Goal: Information Seeking & Learning: Learn about a topic

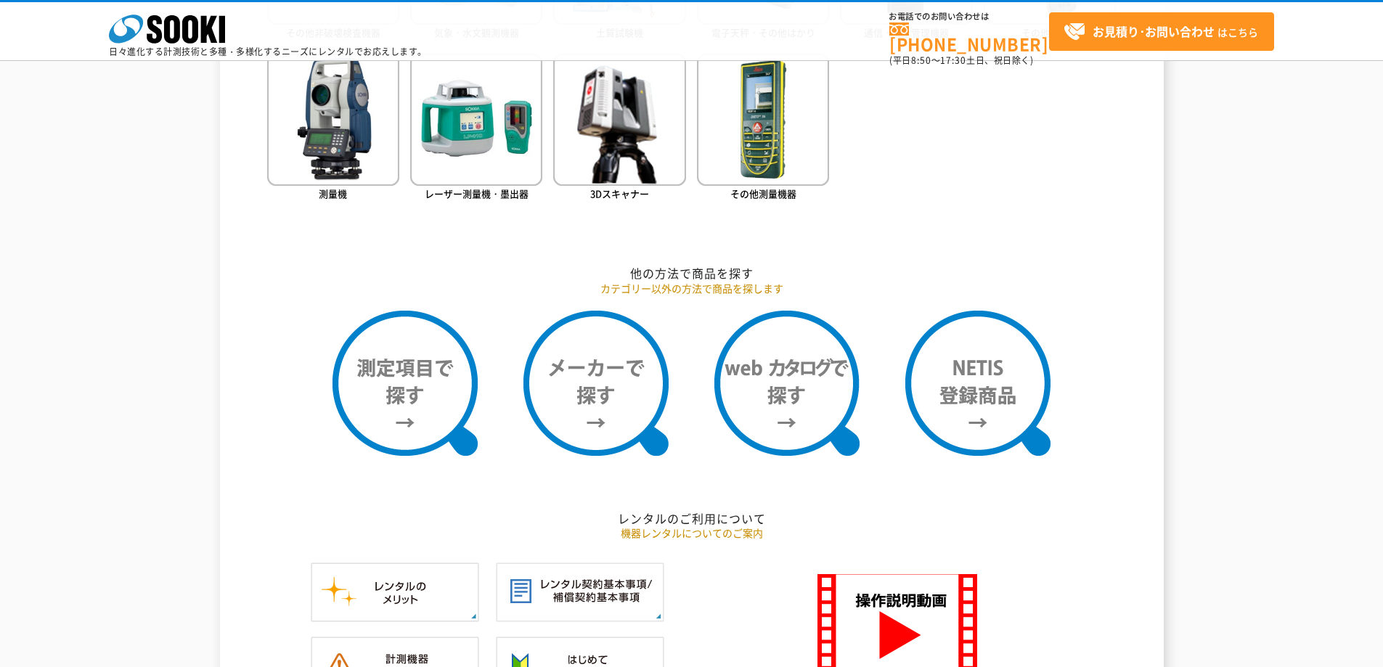
scroll to position [1089, 0]
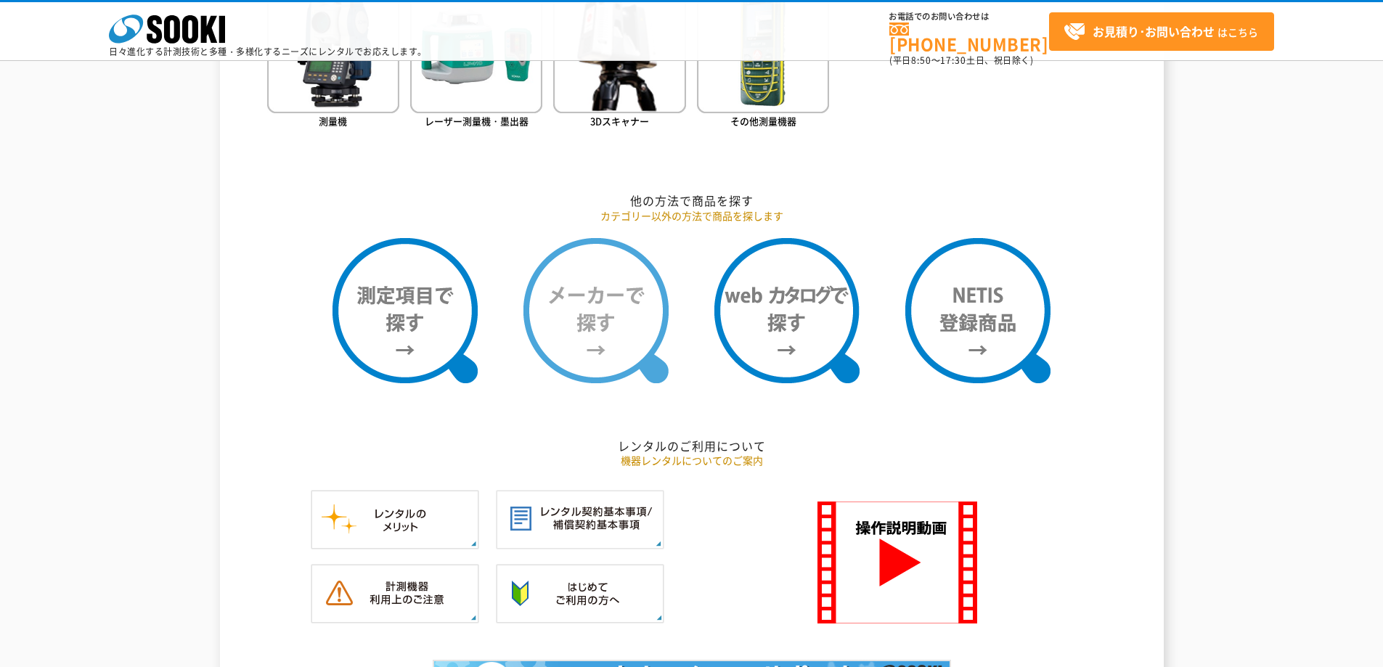
click at [576, 310] on img at bounding box center [595, 310] width 145 height 145
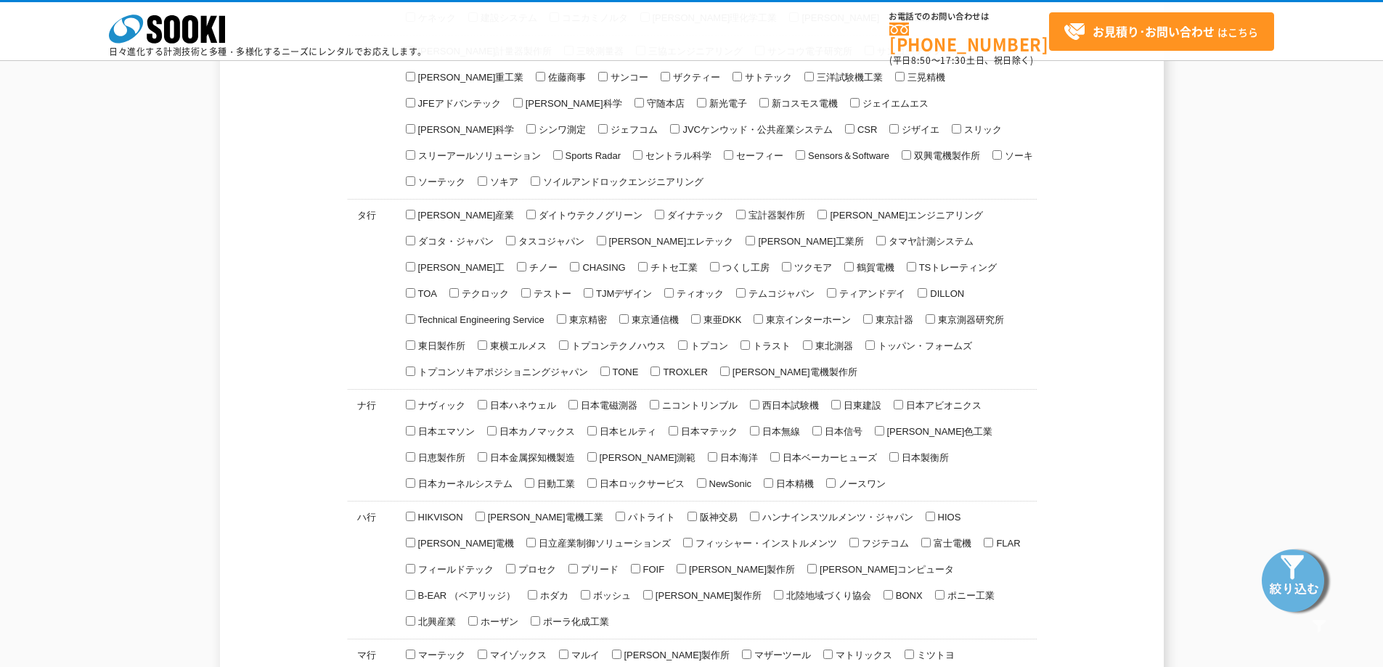
scroll to position [581, 0]
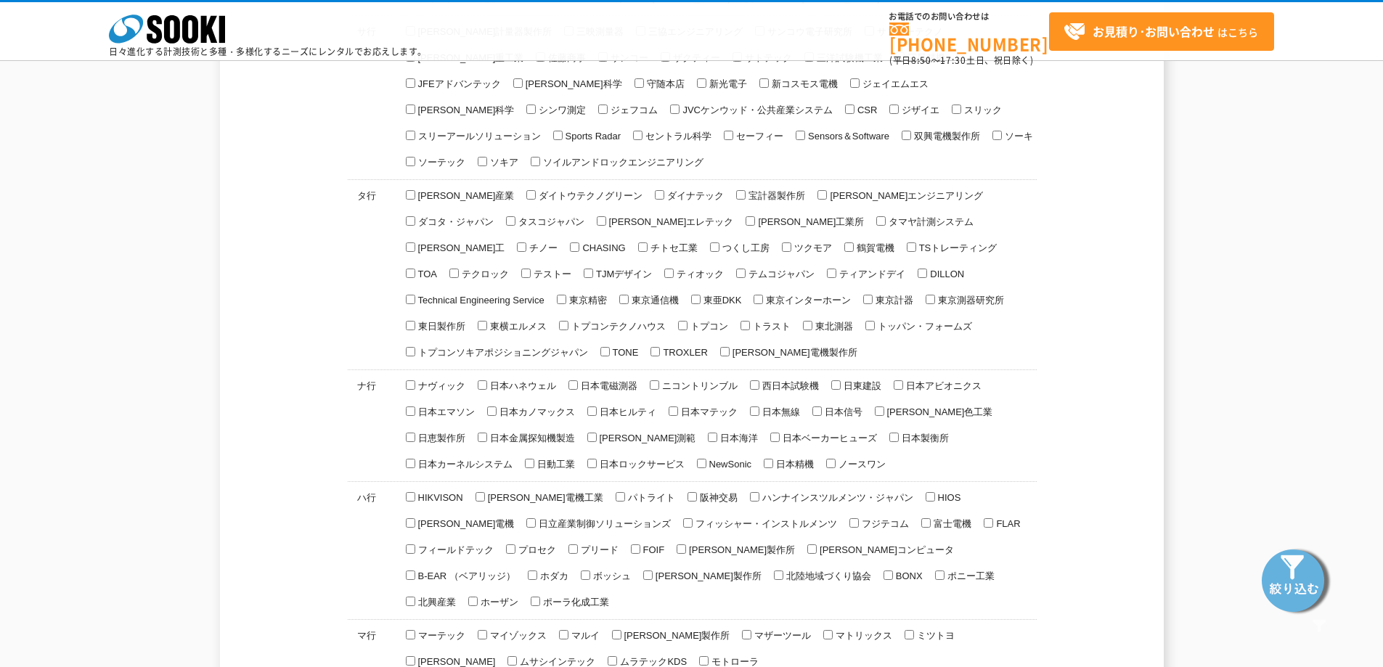
click at [242, 179] on div "メーカーで探す ア カ サ タ ナ ハ マ ヤ ラ ワ ア行" at bounding box center [692, 234] width 944 height 1378
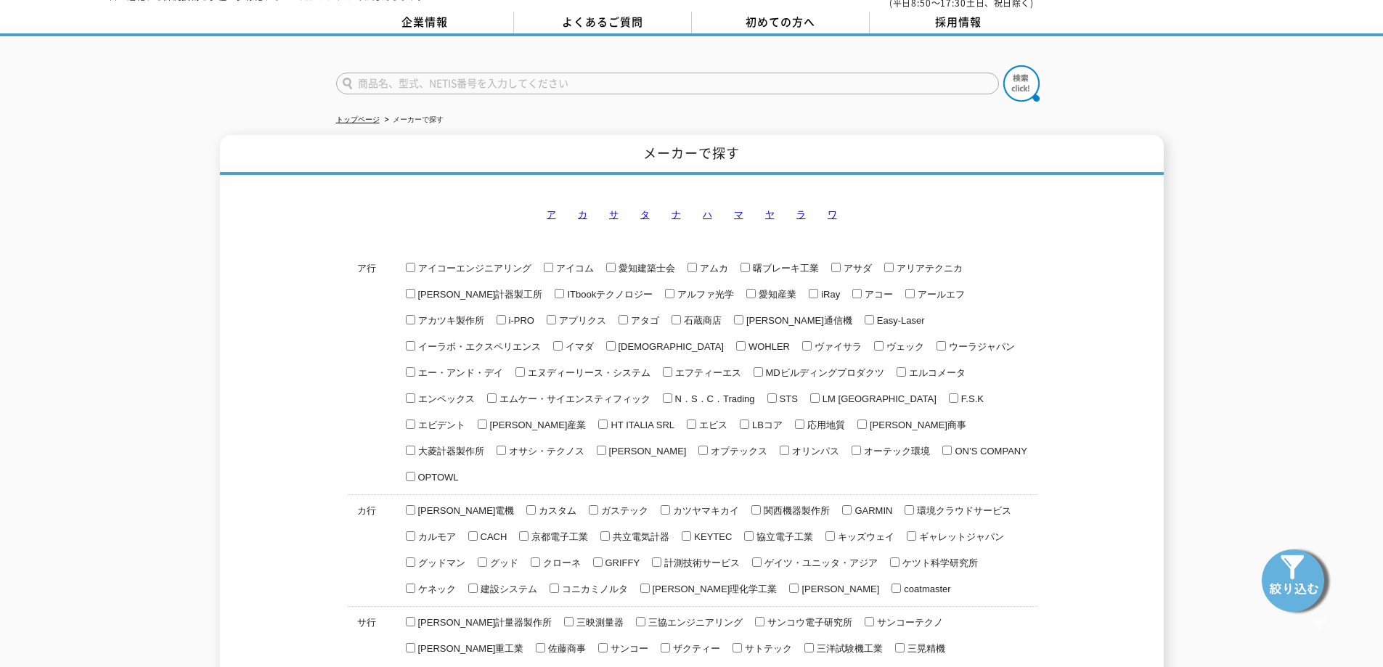
scroll to position [0, 0]
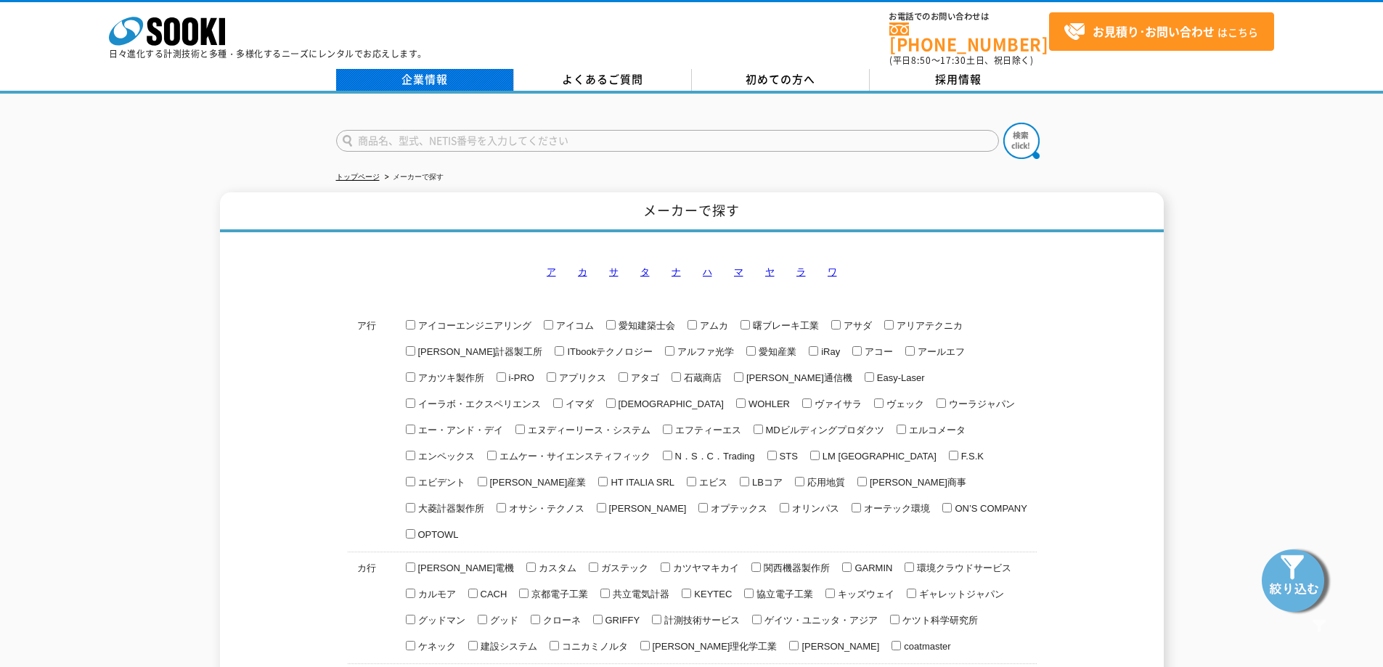
click at [423, 69] on link "企業情報" at bounding box center [425, 80] width 178 height 22
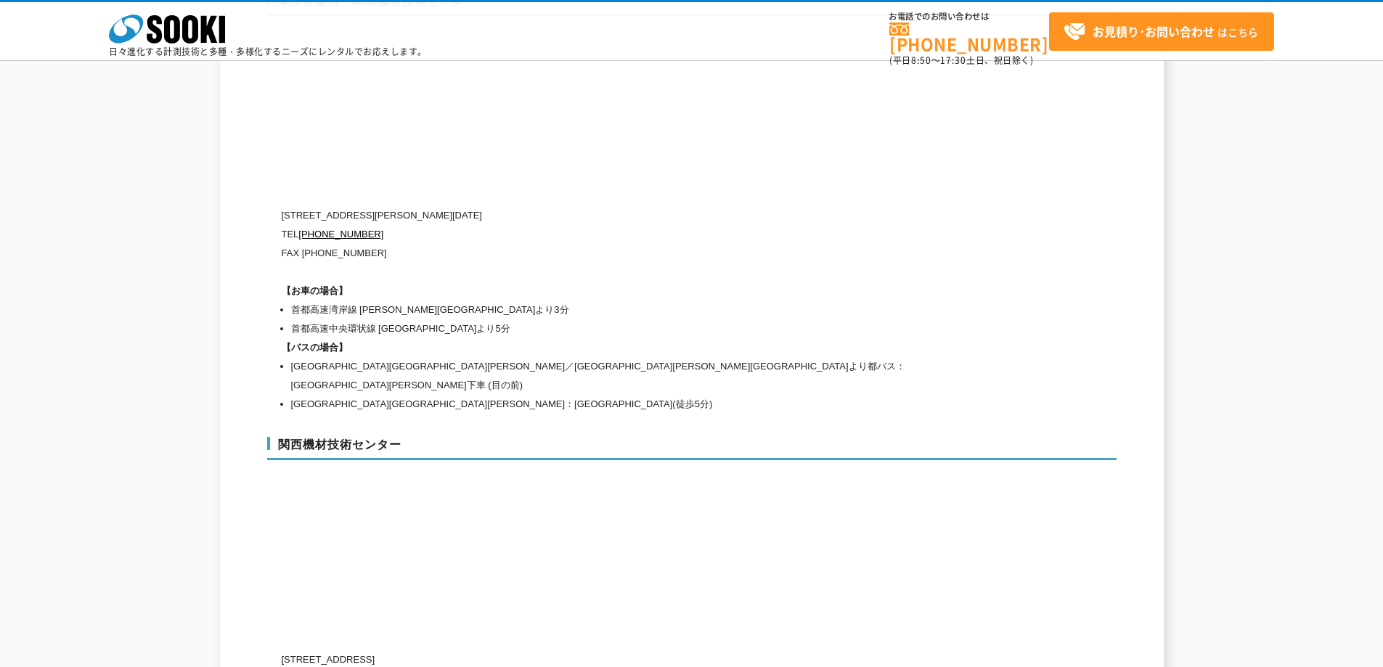
scroll to position [6516, 0]
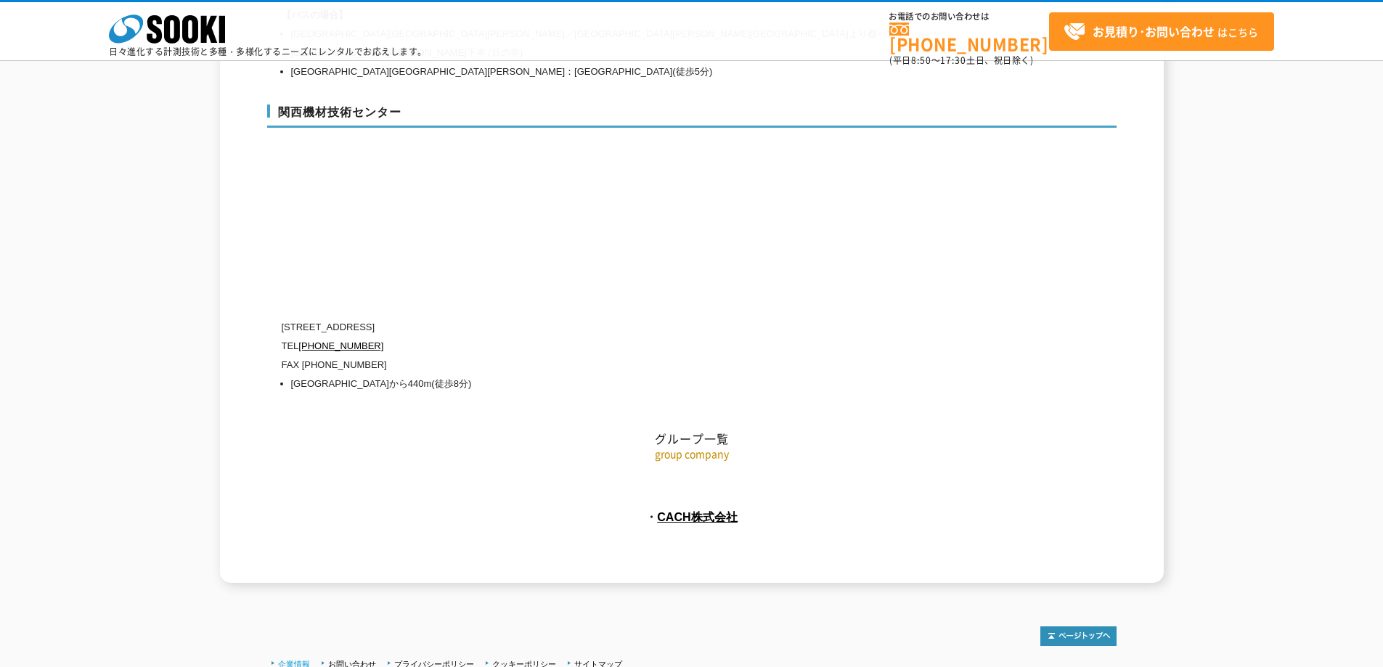
click at [292, 660] on link "企業情報" at bounding box center [294, 664] width 32 height 9
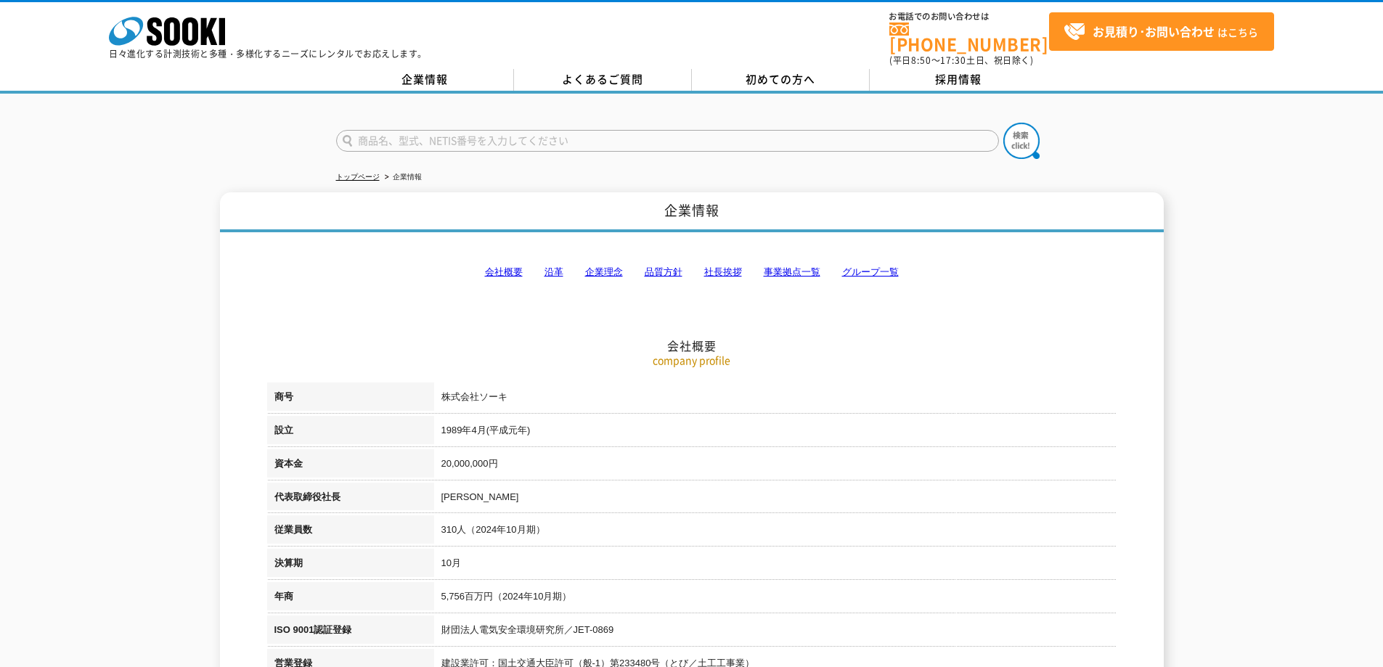
click at [499, 266] on link "会社概要" at bounding box center [504, 271] width 38 height 11
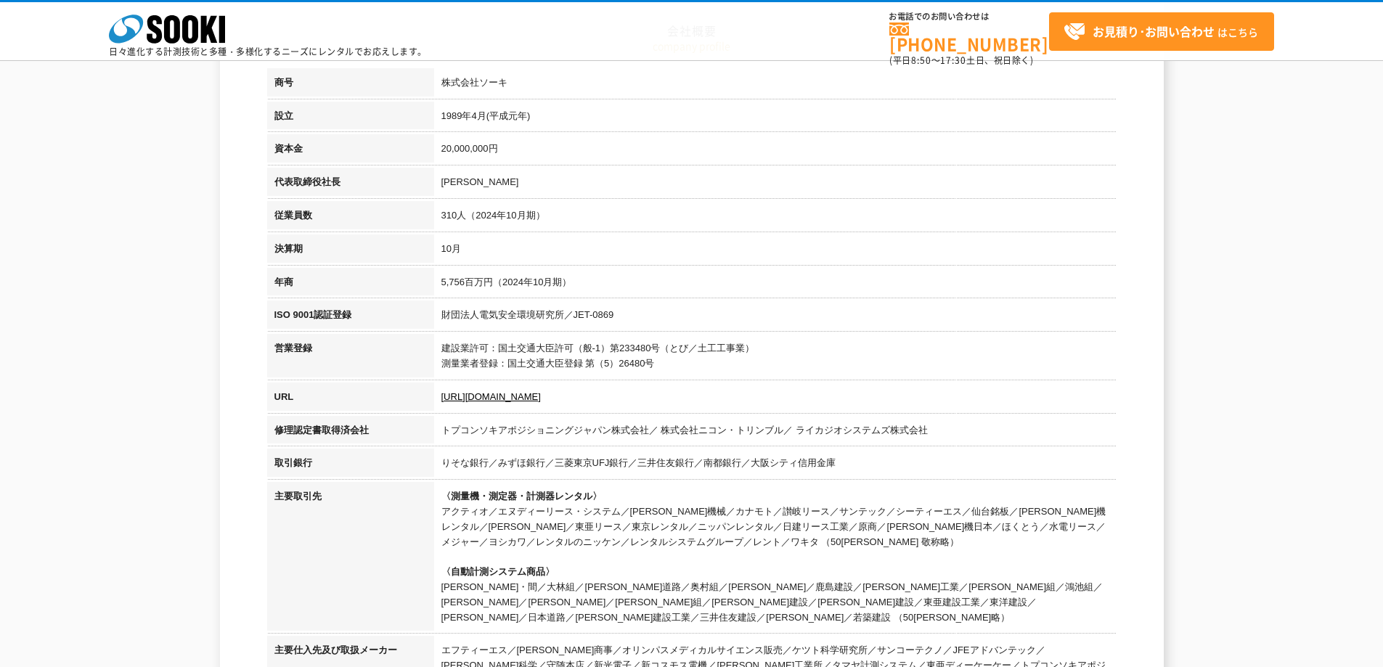
scroll to position [329, 0]
